Goal: Find specific page/section: Find specific page/section

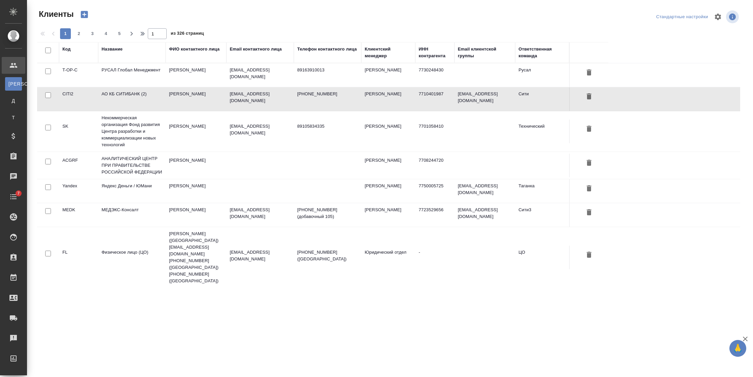
select select "RU"
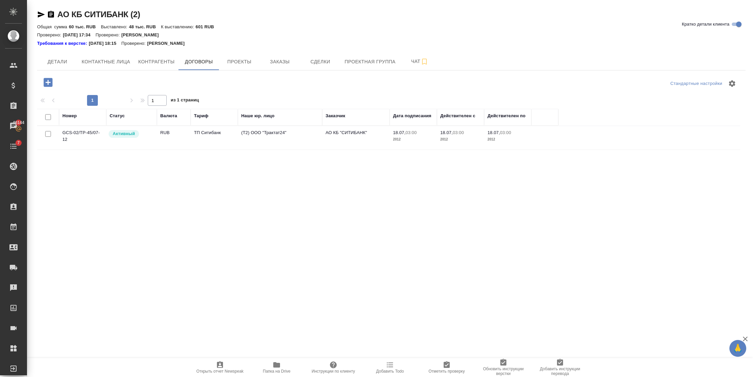
click at [105, 140] on td "GCS-02/TP-45/07-12" at bounding box center [82, 138] width 47 height 24
